Goal: Transaction & Acquisition: Subscribe to service/newsletter

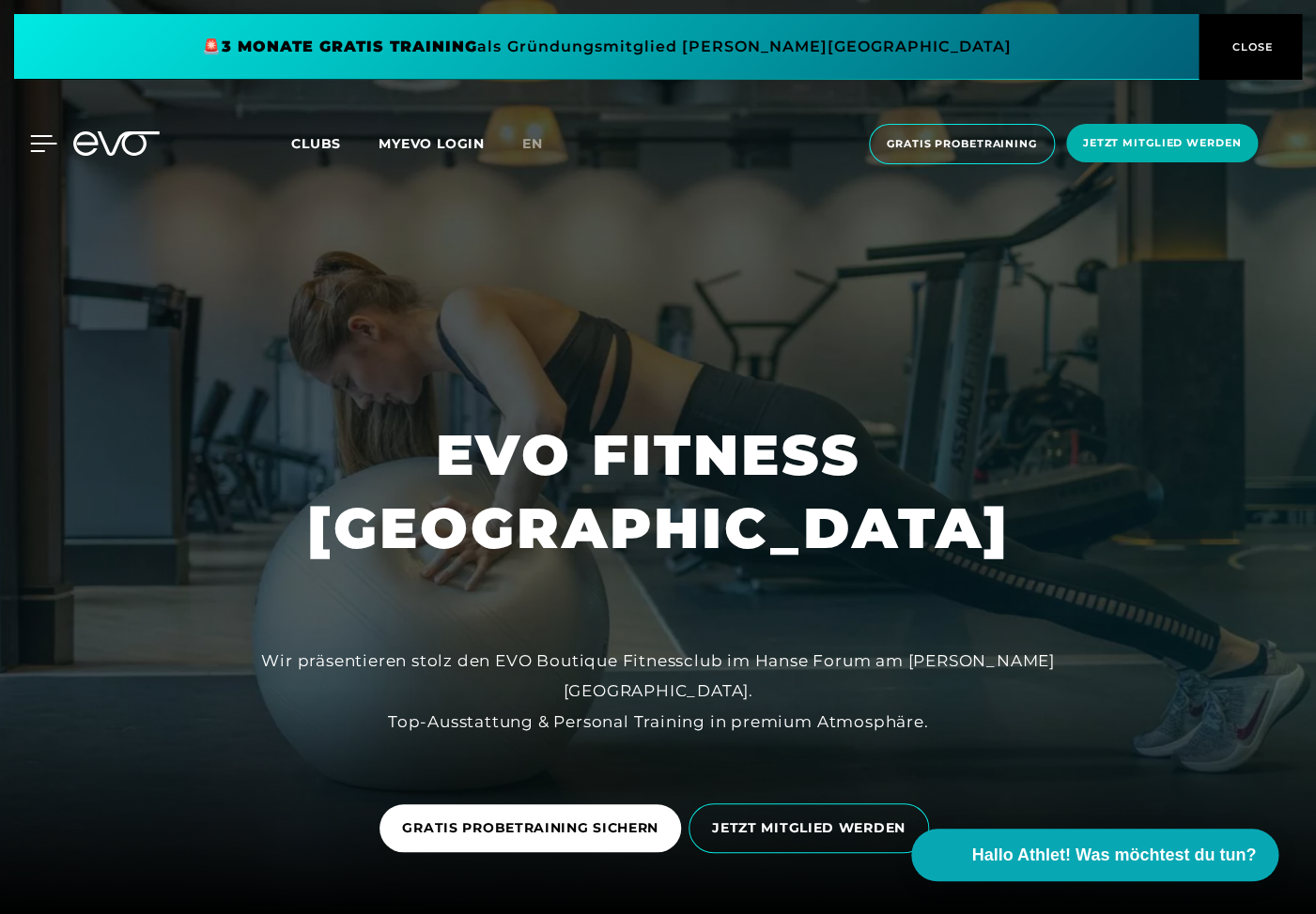
click at [38, 140] on icon at bounding box center [43, 144] width 27 height 17
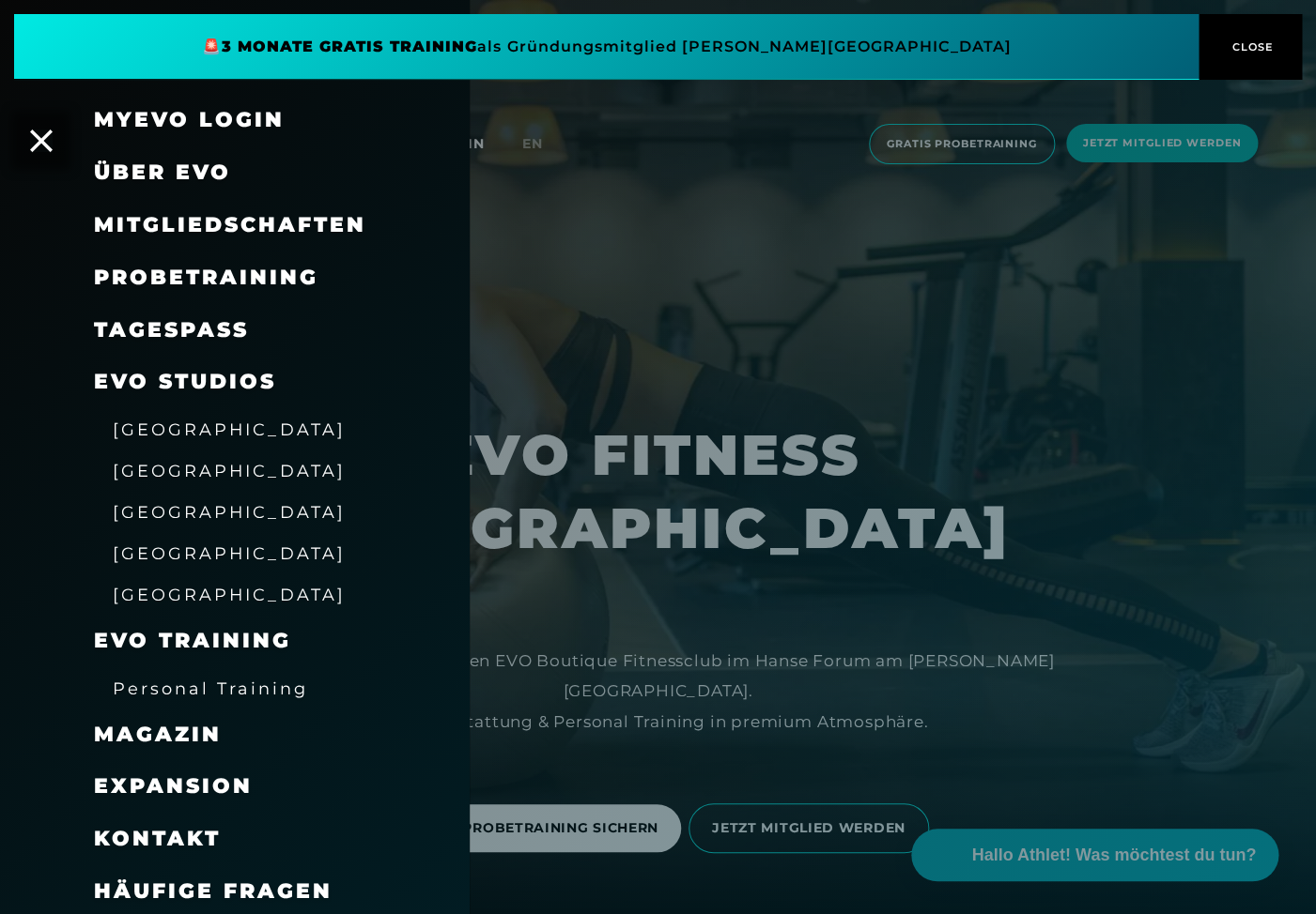
click at [188, 225] on span "Mitgliedschaften" at bounding box center [230, 225] width 272 height 25
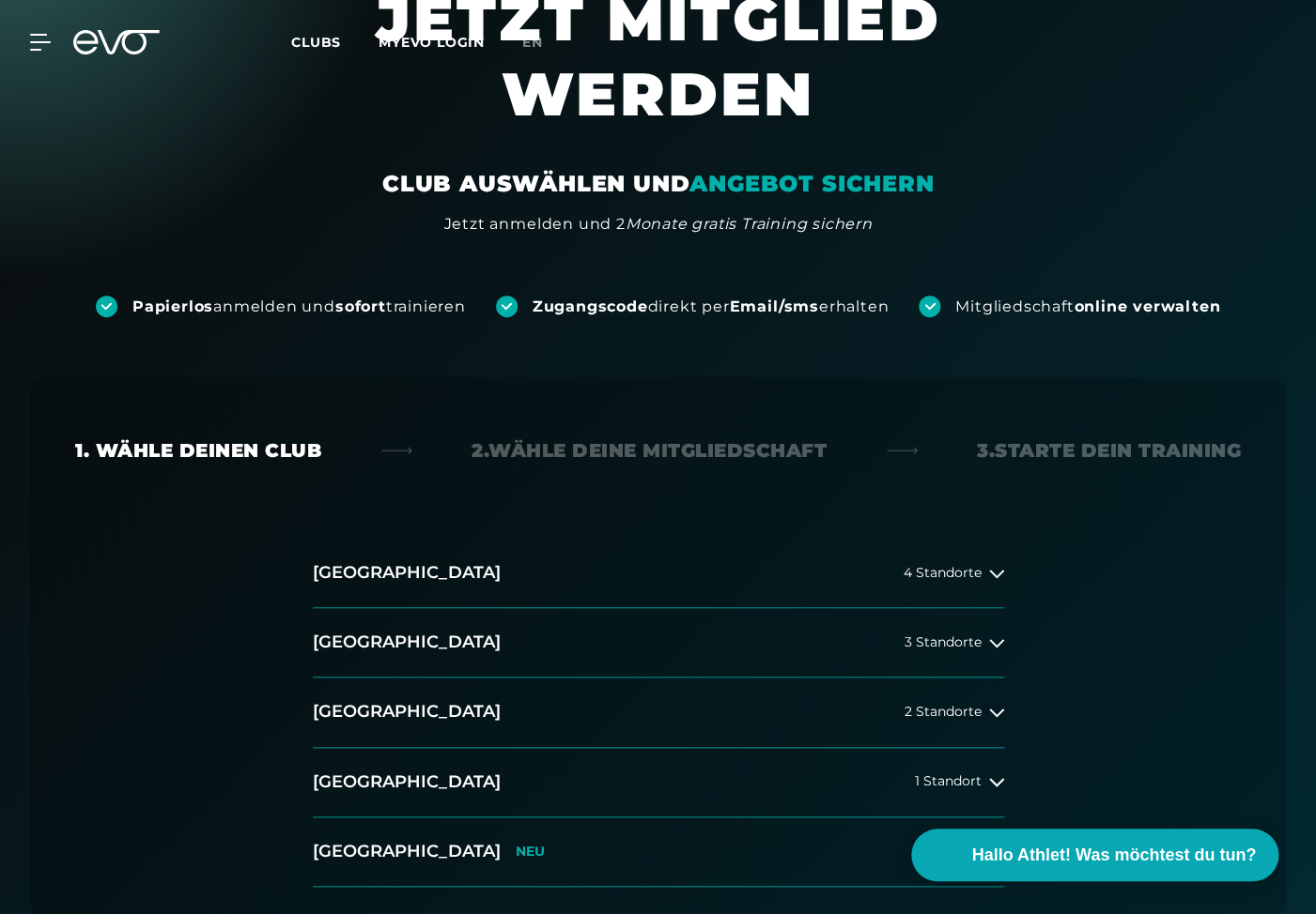
scroll to position [164, 0]
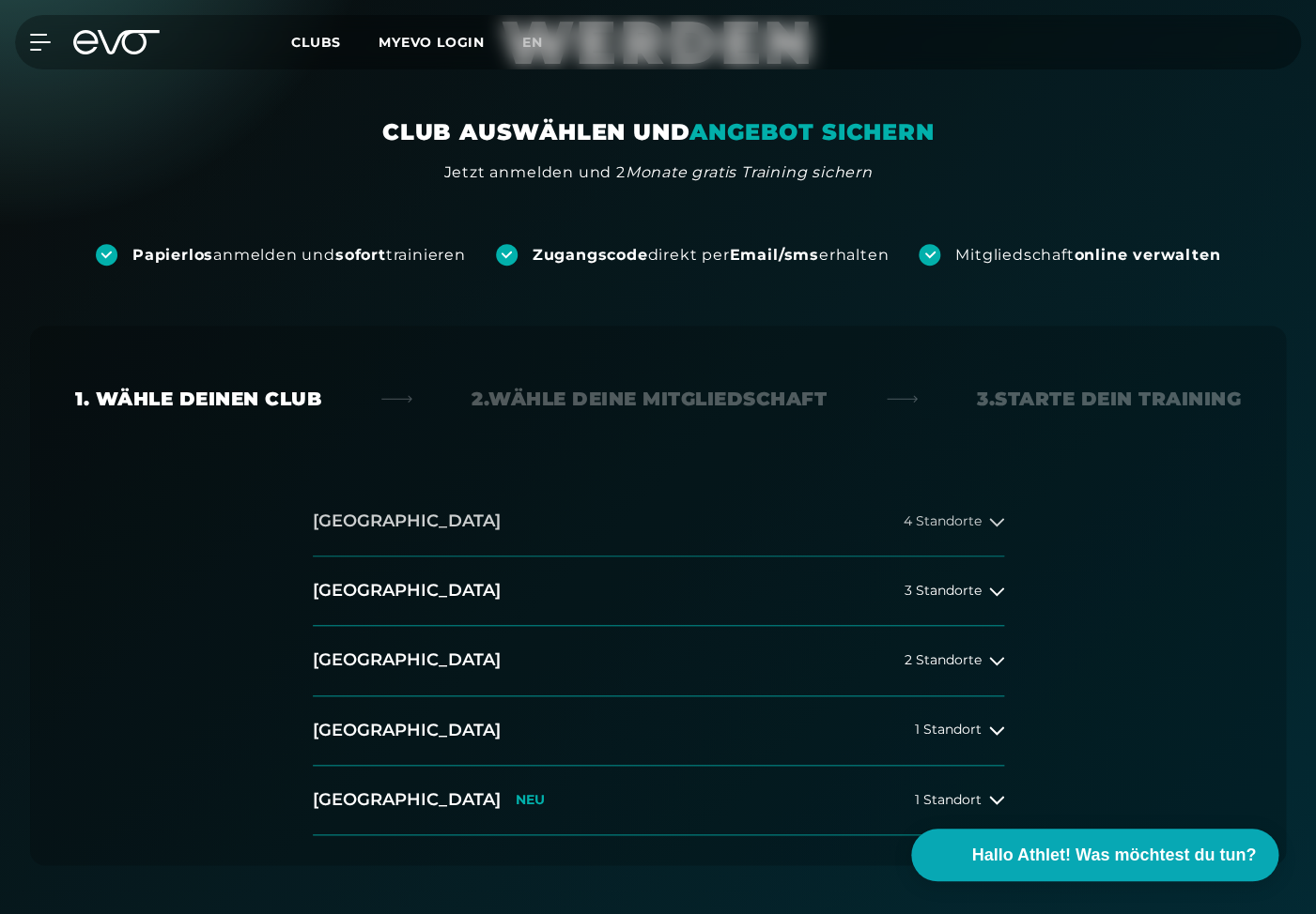
click at [356, 517] on h2 "[GEOGRAPHIC_DATA]" at bounding box center [406, 521] width 188 height 23
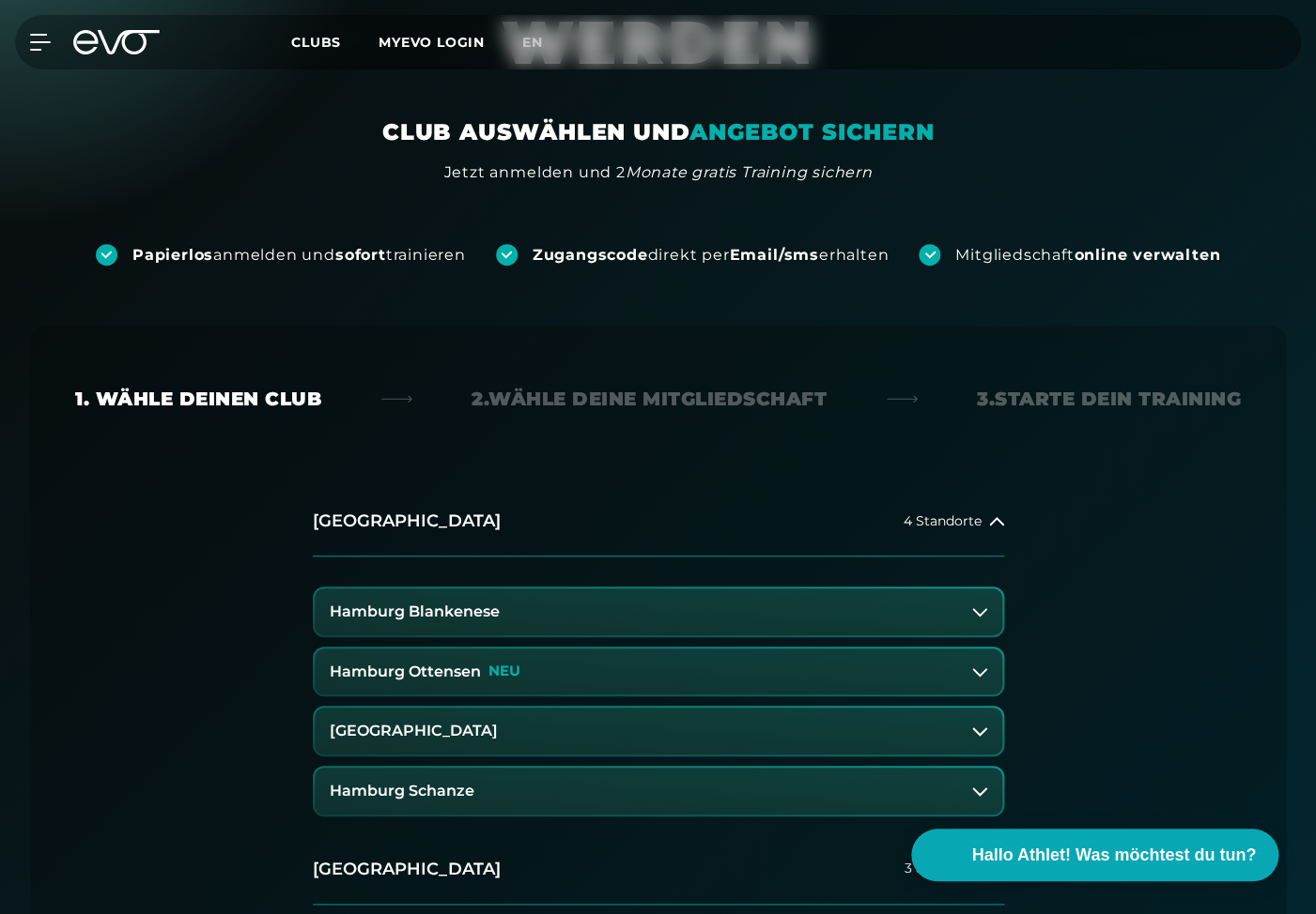
click at [451, 787] on h3 "Hamburg Schanze" at bounding box center [402, 791] width 145 height 17
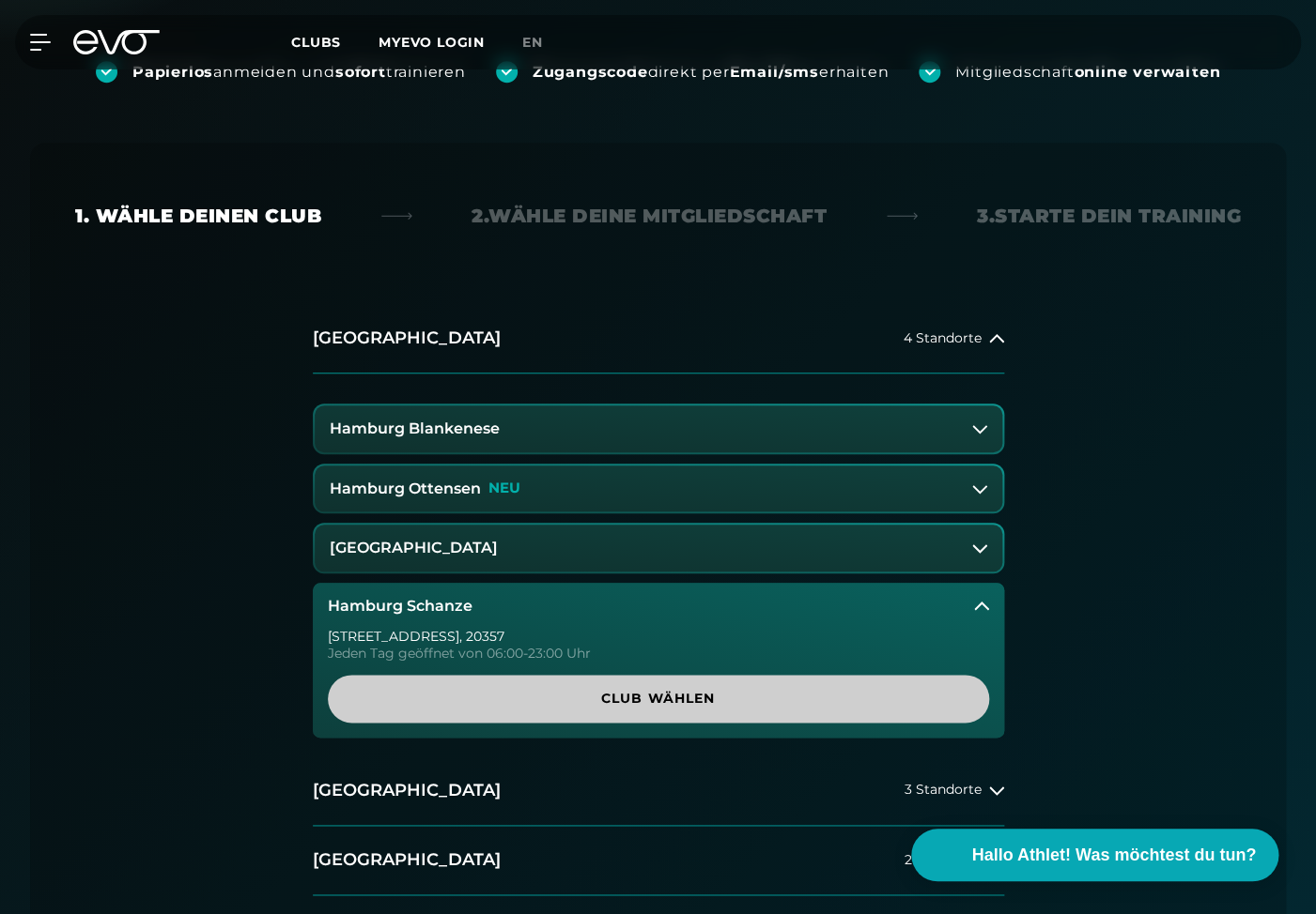
click at [538, 706] on span "Club wählen" at bounding box center [658, 699] width 616 height 19
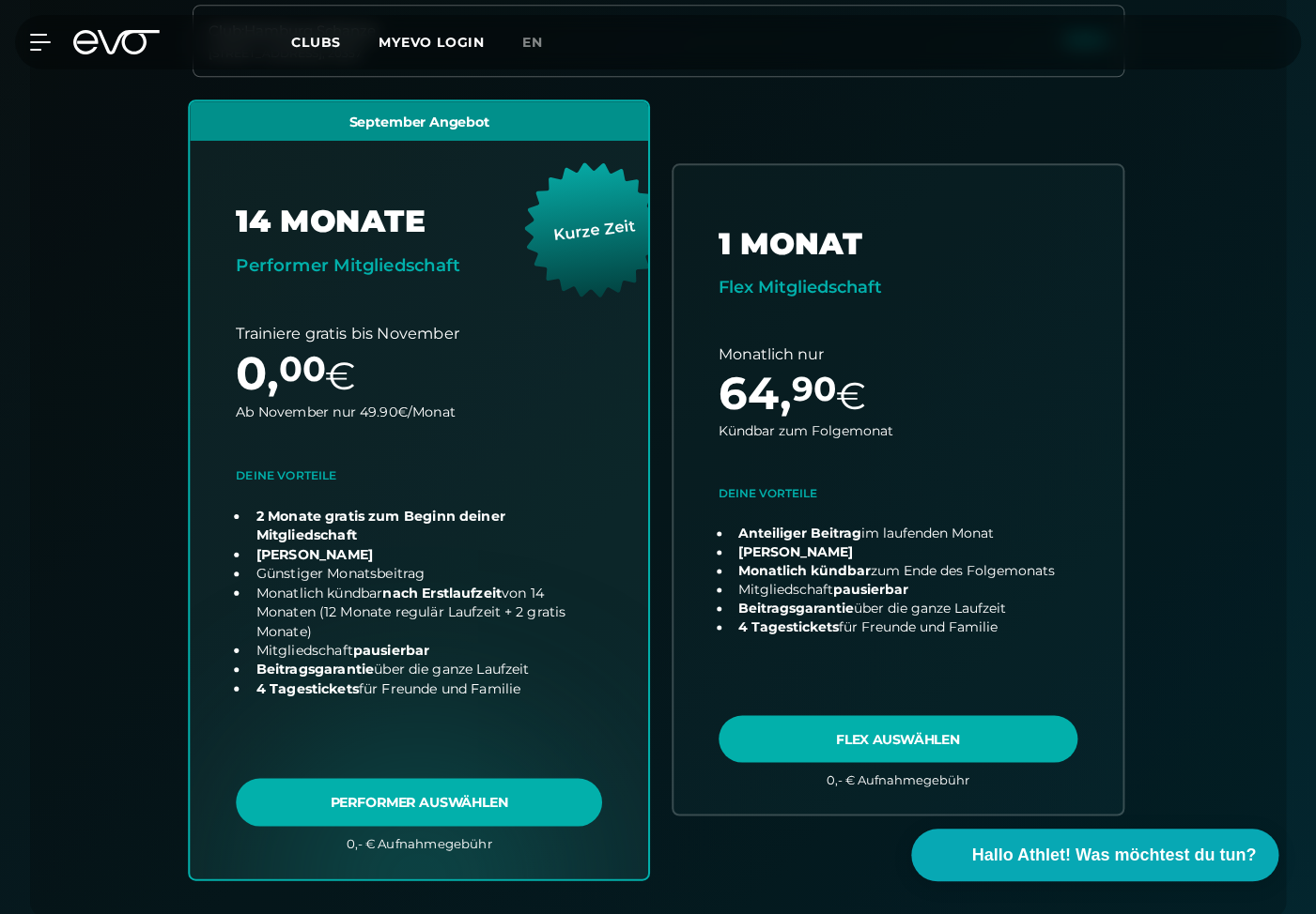
scroll to position [1077, 0]
